Goal: Information Seeking & Learning: Learn about a topic

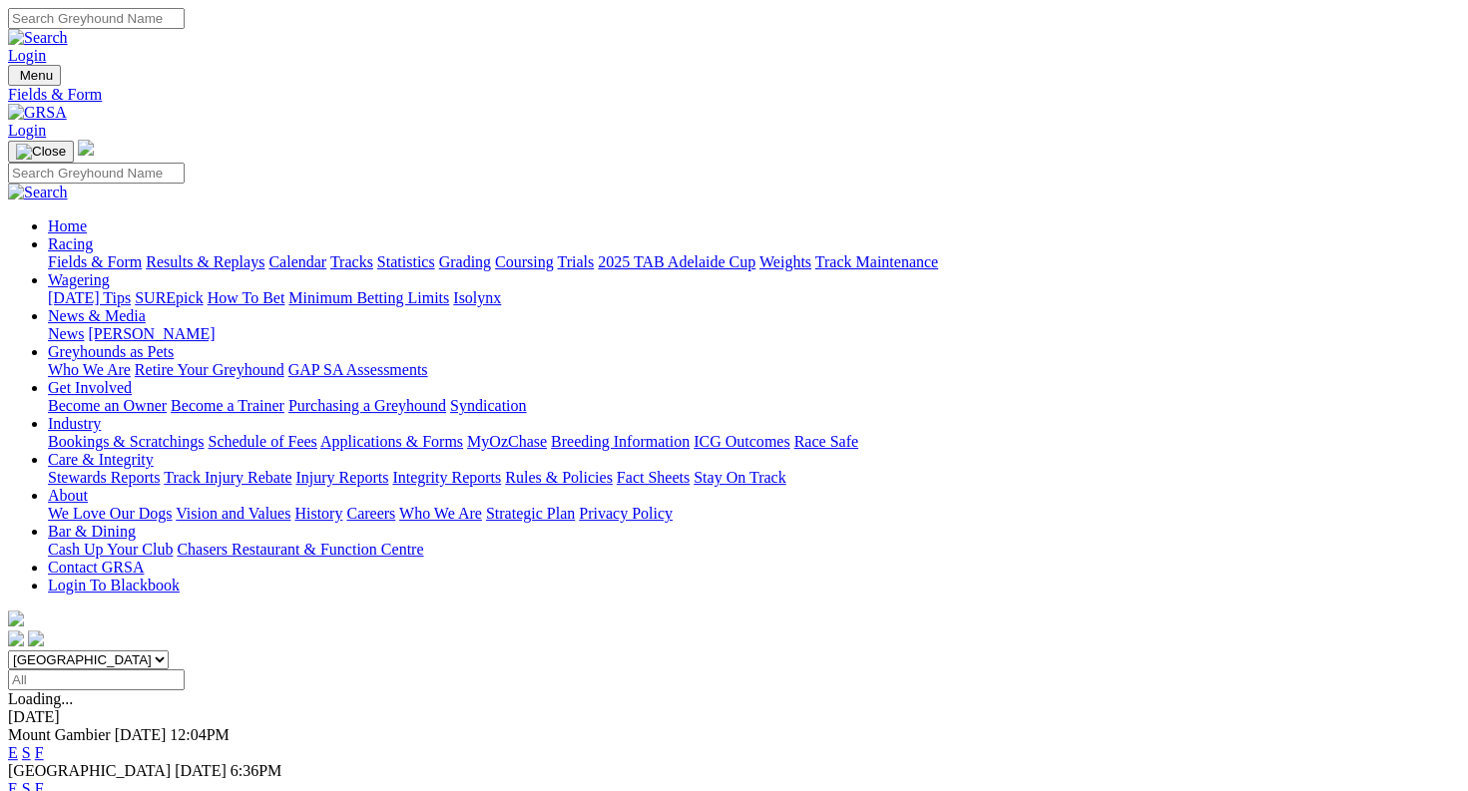
click at [185, 8] on input "Search" at bounding box center [96, 18] width 177 height 21
type input "springvale shell"
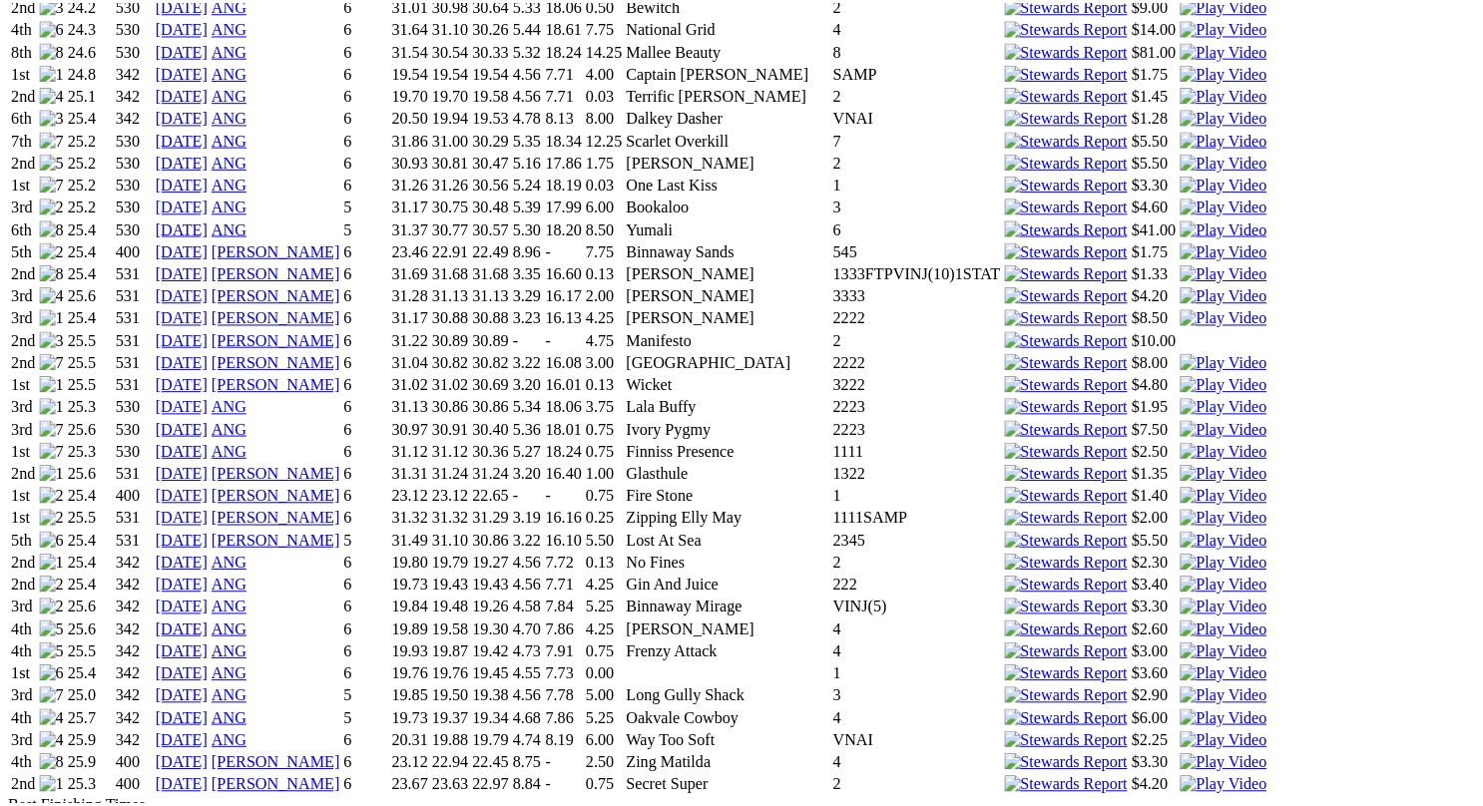
scroll to position [1636, 0]
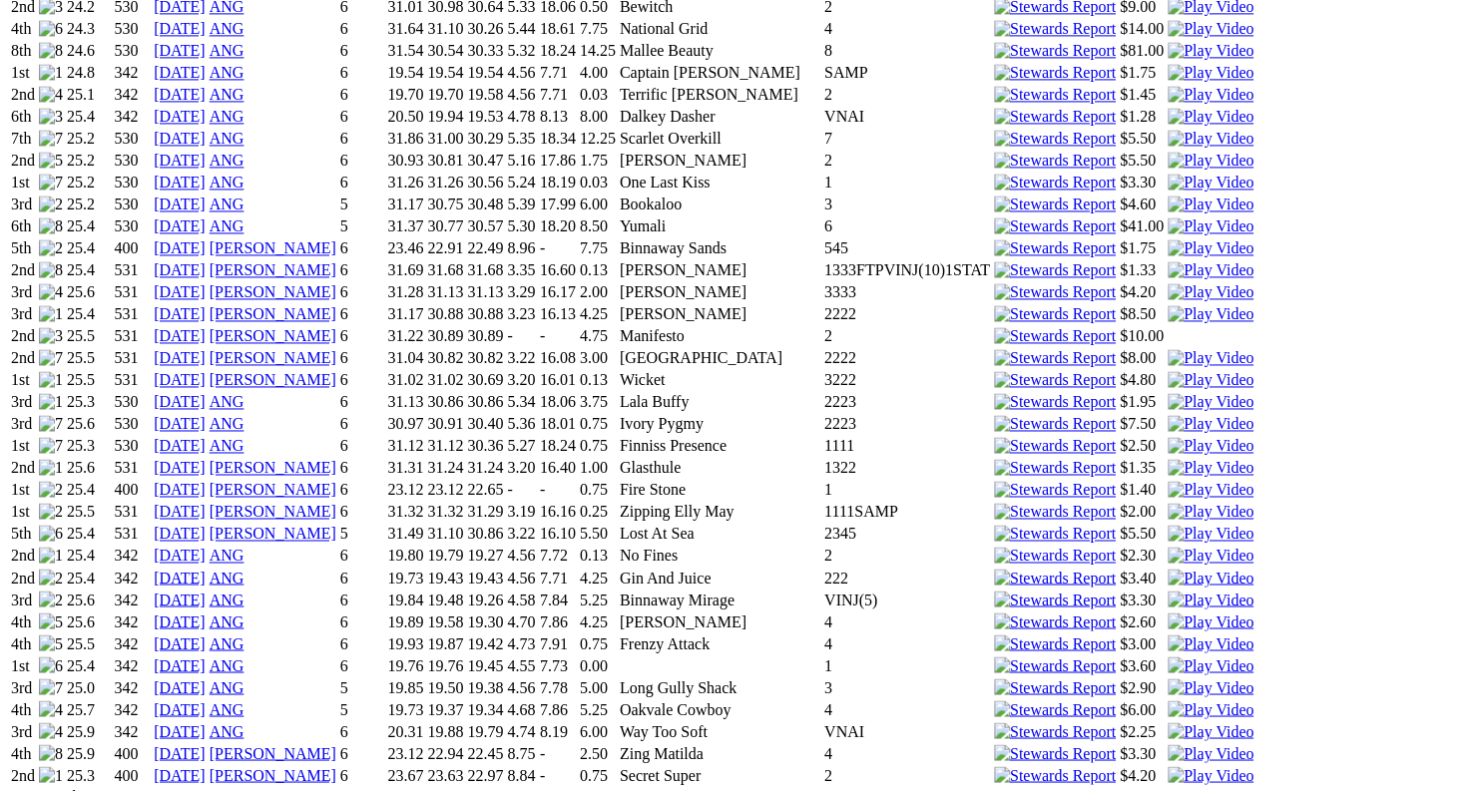
click at [1167, 766] on img at bounding box center [1210, 775] width 86 height 18
